Goal: Transaction & Acquisition: Obtain resource

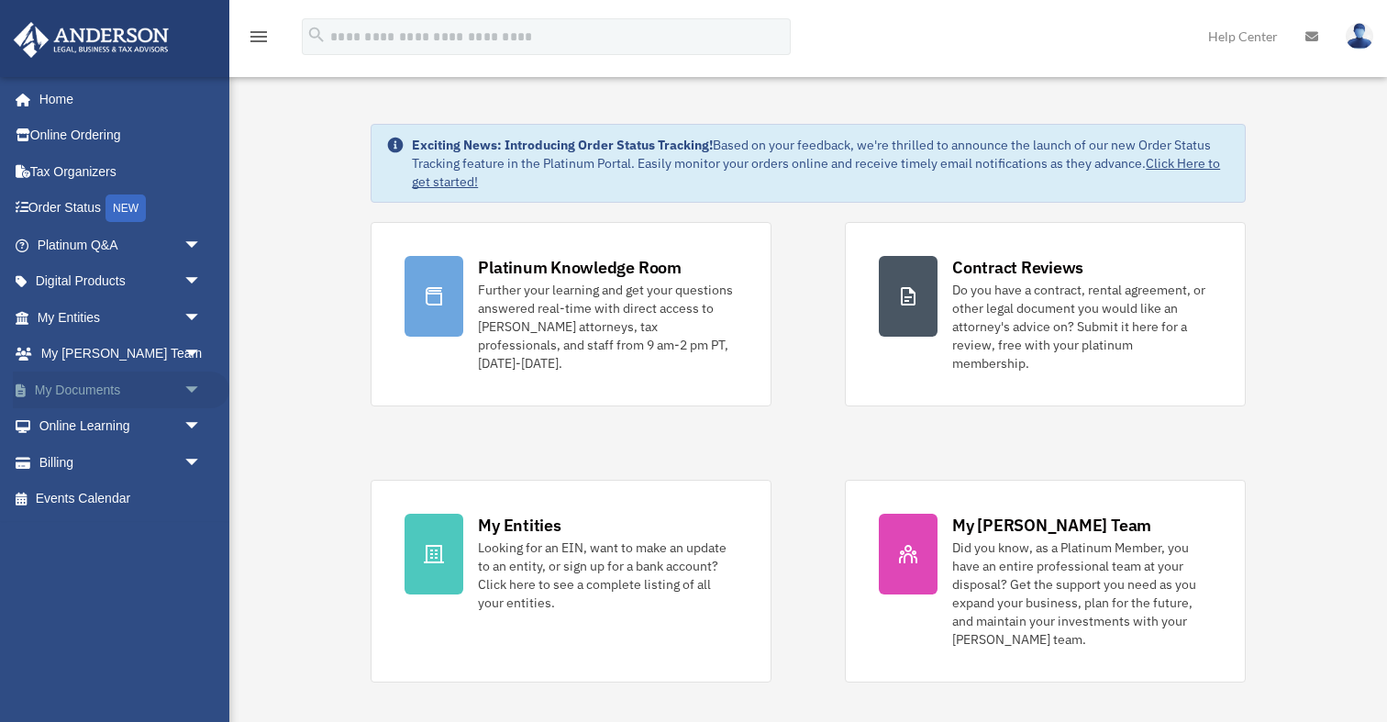
click at [102, 395] on link "My Documents arrow_drop_down" at bounding box center [121, 390] width 217 height 37
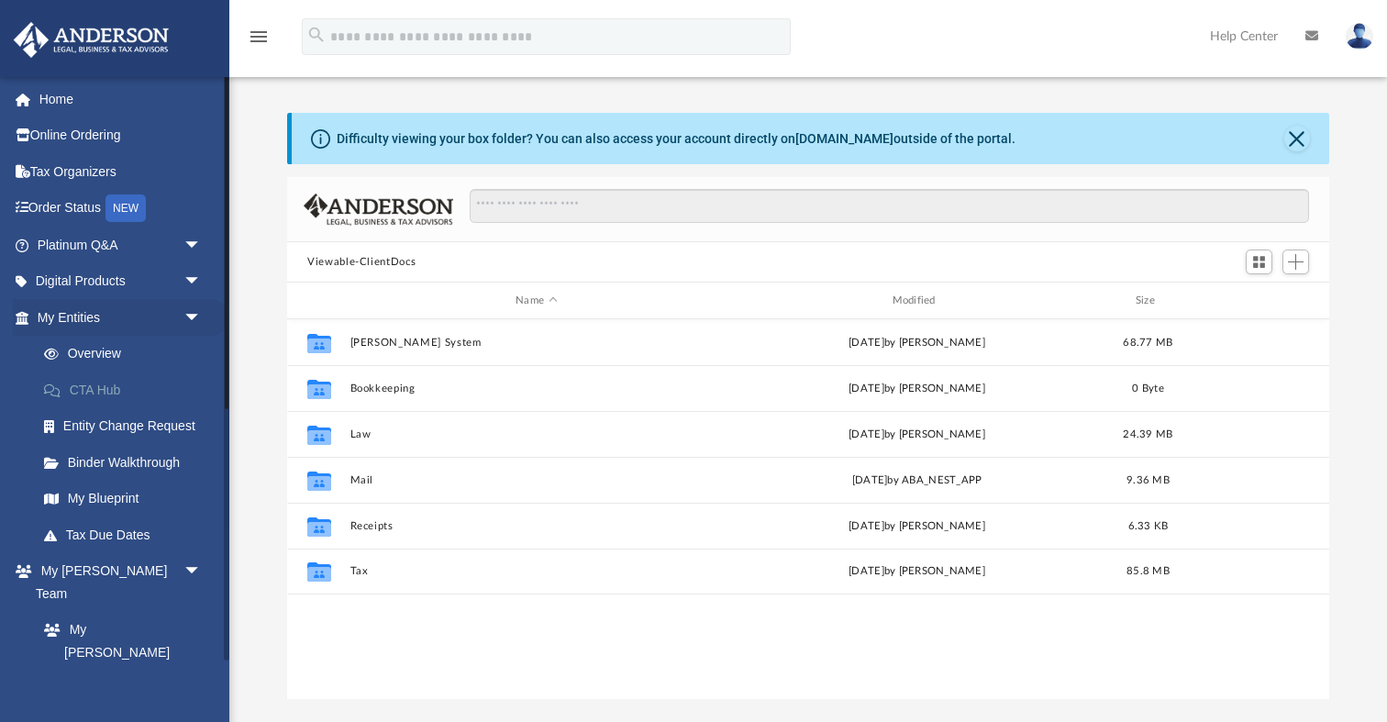
scroll to position [417, 1042]
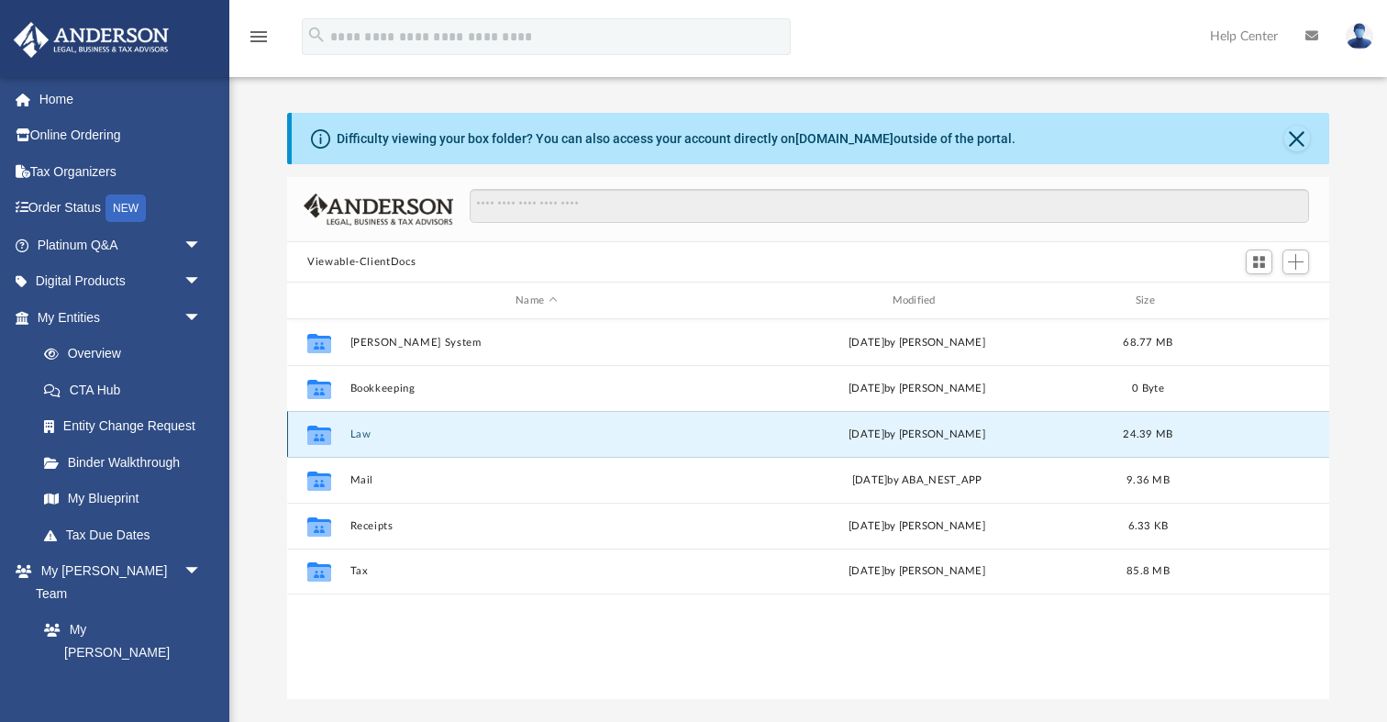
click at [356, 437] on button "Law" at bounding box center [537, 435] width 373 height 12
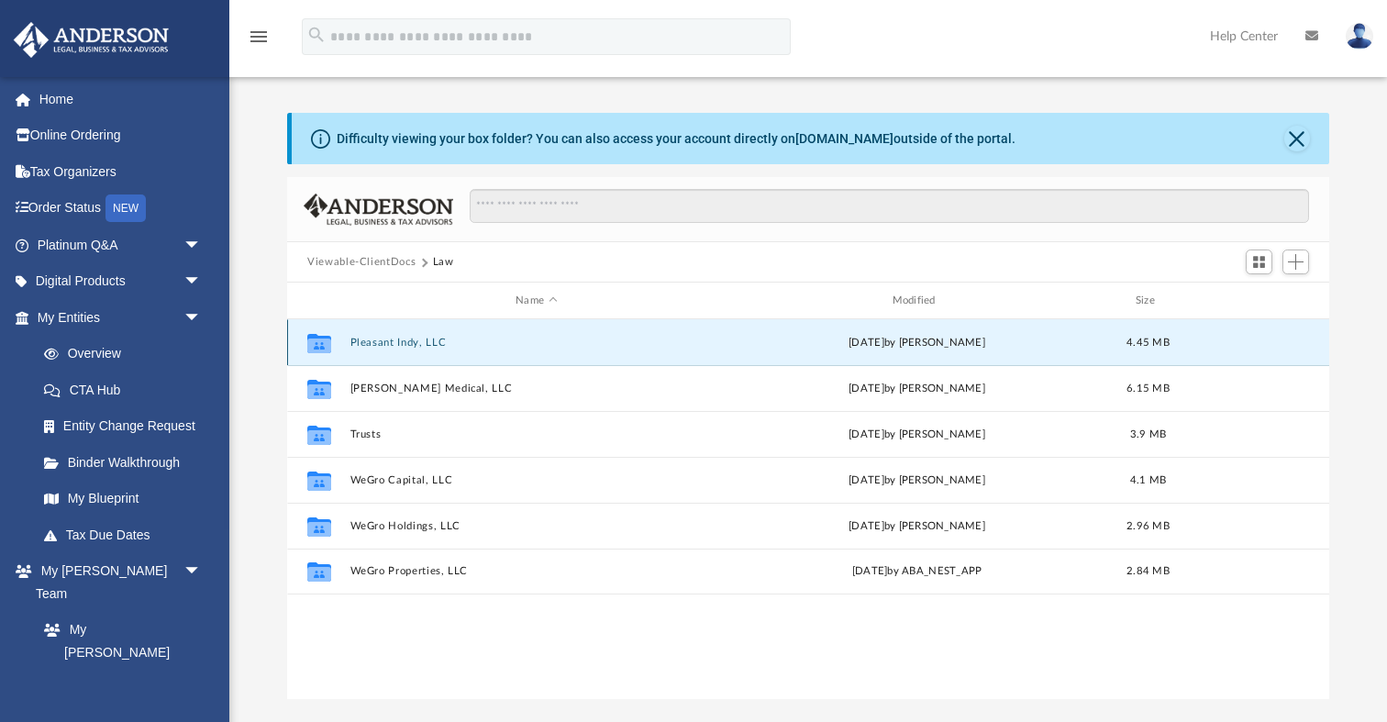
click at [430, 342] on button "Pleasant Indy, LLC" at bounding box center [537, 343] width 373 height 12
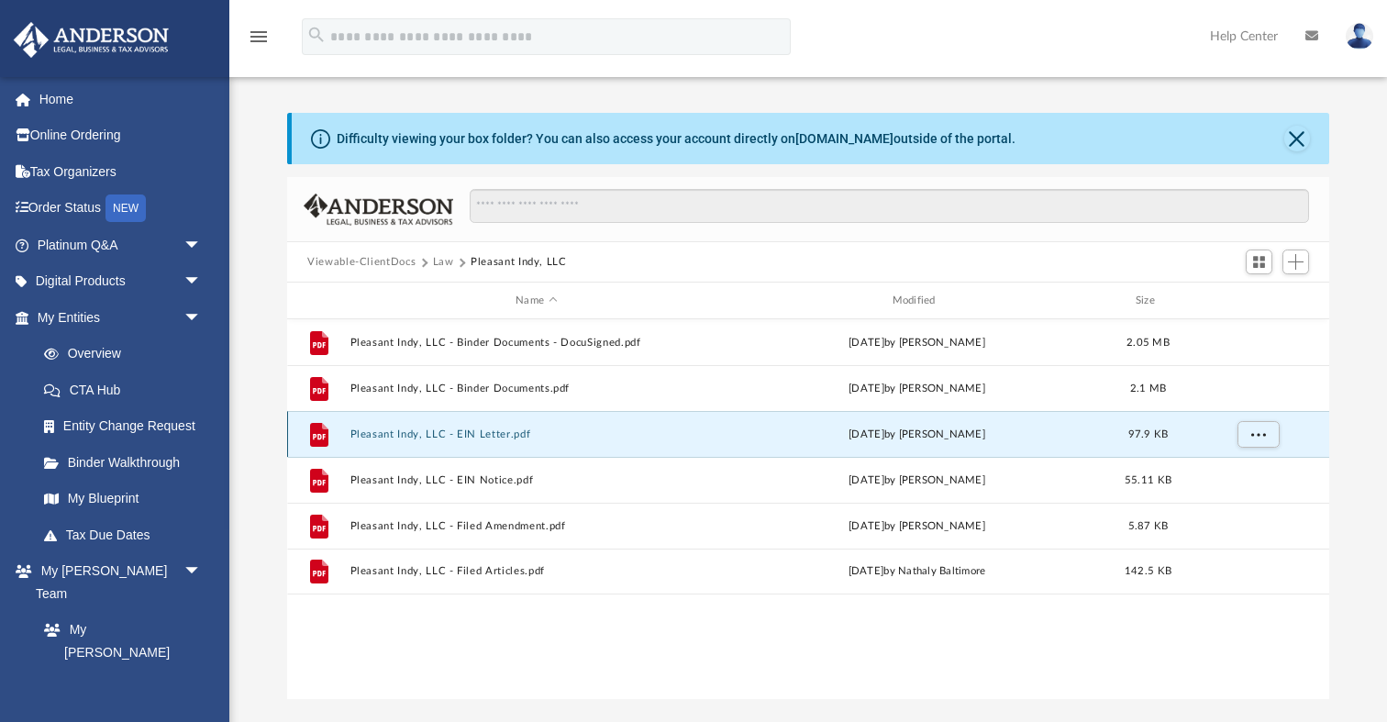
click at [470, 438] on button "Pleasant Indy, LLC - EIN Letter.pdf" at bounding box center [537, 435] width 373 height 12
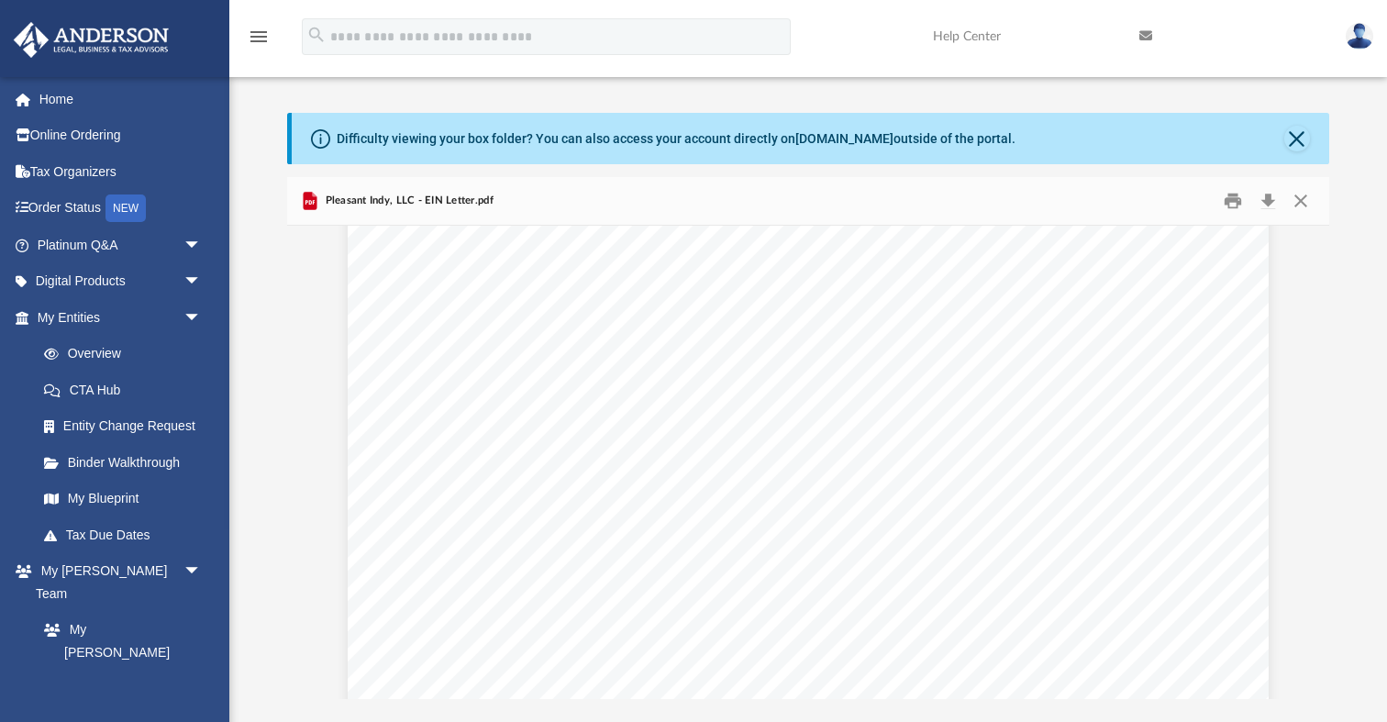
scroll to position [0, 0]
